Goal: Information Seeking & Learning: Learn about a topic

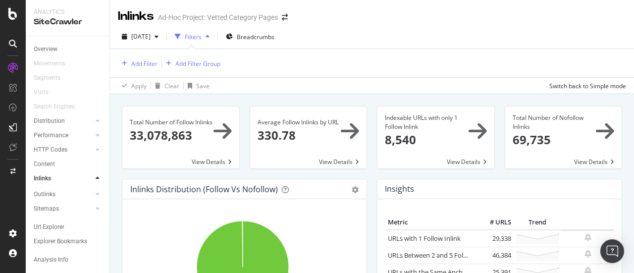
click at [341, 80] on div "Apply Clear Save Switch back to Simple mode" at bounding box center [372, 85] width 524 height 16
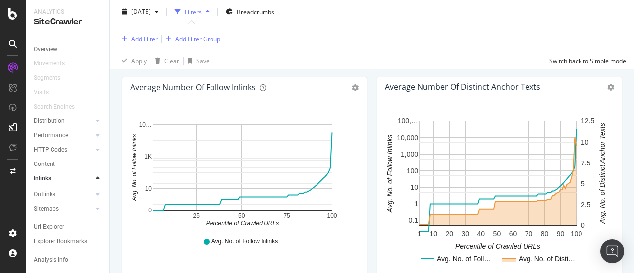
scroll to position [312, 0]
click at [52, 195] on div "Outlinks" at bounding box center [45, 194] width 22 height 10
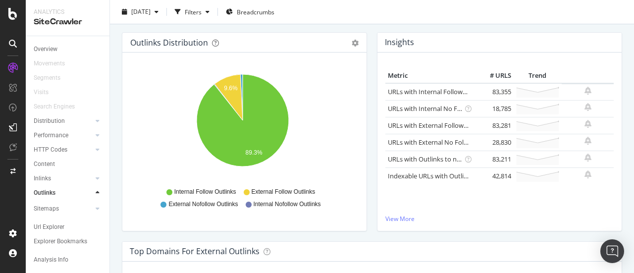
scroll to position [30, 0]
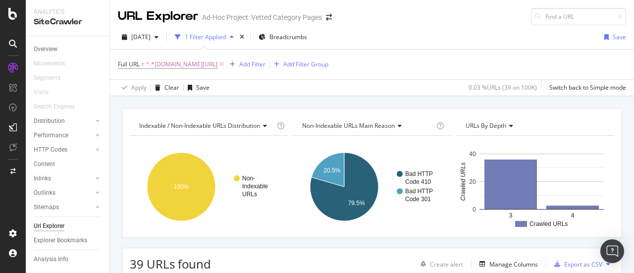
scroll to position [201, 0]
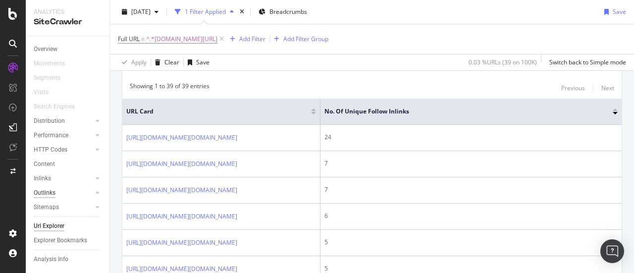
click at [49, 194] on div "Outlinks" at bounding box center [45, 193] width 22 height 10
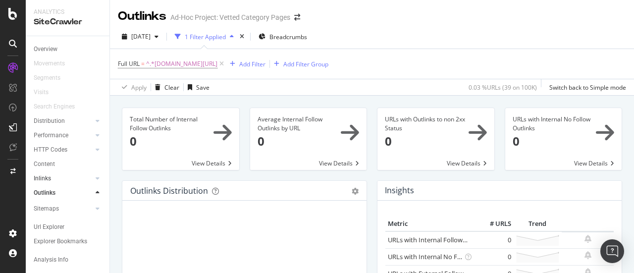
click at [53, 178] on link "Inlinks" at bounding box center [63, 178] width 59 height 10
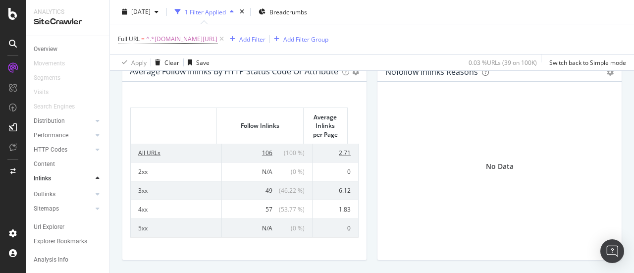
click at [261, 156] on td "106 ( 100 % )" at bounding box center [267, 153] width 91 height 18
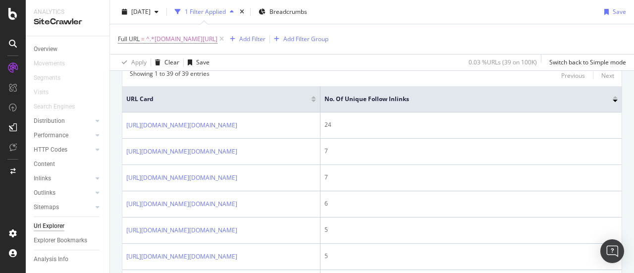
scroll to position [214, 0]
click at [400, 97] on span "No. of Unique Follow Inlinks" at bounding box center [461, 98] width 273 height 9
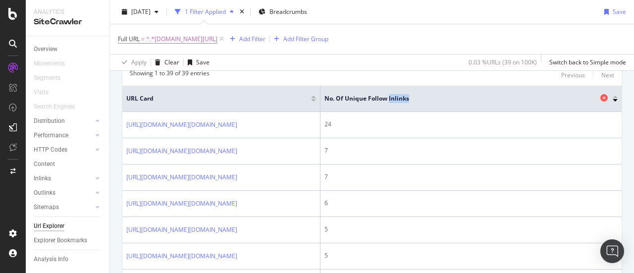
click at [400, 97] on span "No. of Unique Follow Inlinks" at bounding box center [461, 98] width 273 height 9
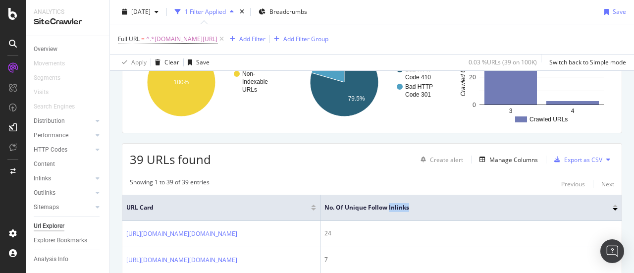
scroll to position [106, 0]
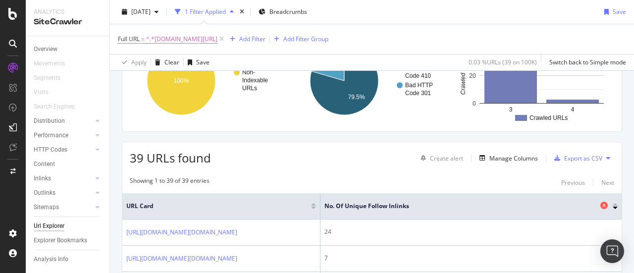
click at [378, 202] on span "No. of Unique Follow Inlinks" at bounding box center [461, 206] width 273 height 9
copy span "No. of Unique Follow Inlinks"
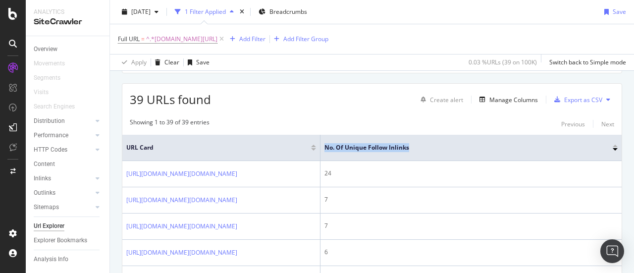
scroll to position [165, 0]
click at [381, 148] on span "No. of Unique Follow Inlinks" at bounding box center [461, 147] width 273 height 9
copy span "No. of Unique Follow Inlinks"
